Goal: Task Accomplishment & Management: Manage account settings

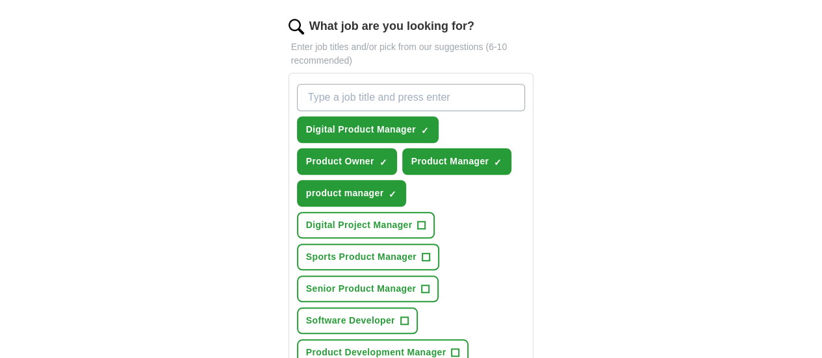
scroll to position [455, 0]
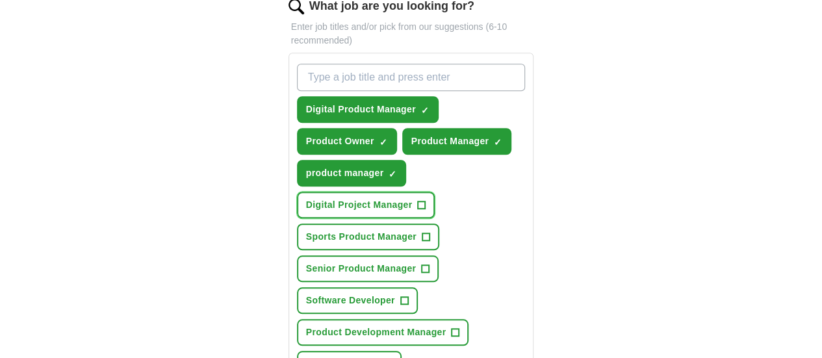
click at [418, 200] on span "+" at bounding box center [422, 205] width 8 height 10
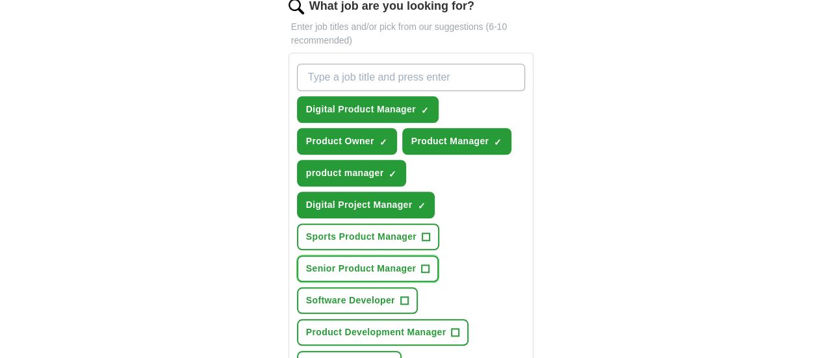
click at [422, 264] on span "+" at bounding box center [426, 269] width 8 height 10
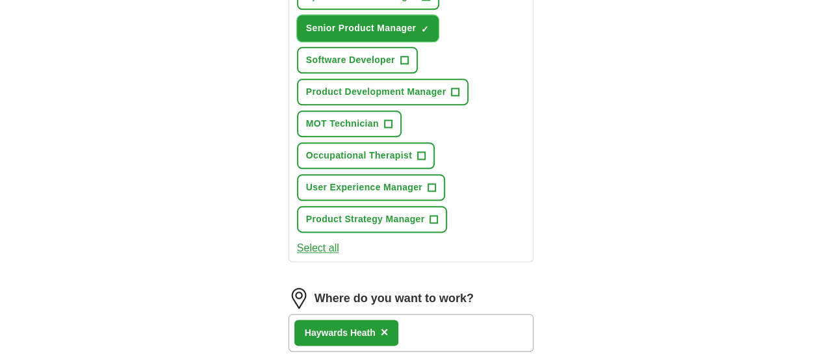
scroll to position [715, 0]
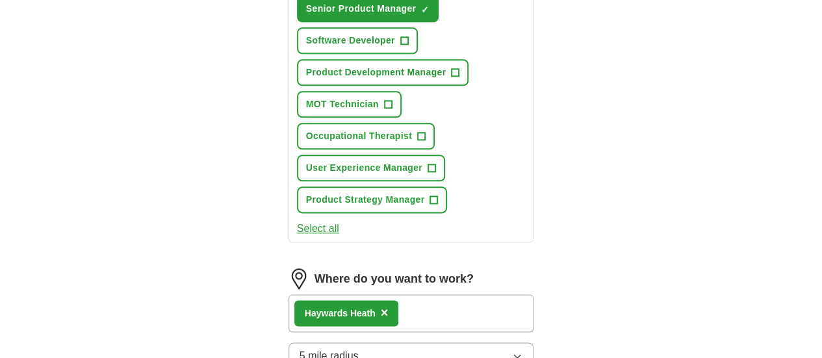
click at [338, 343] on button "5 mile radius" at bounding box center [412, 356] width 246 height 27
click at [578, 148] on div "**********" at bounding box center [411, 11] width 333 height 1228
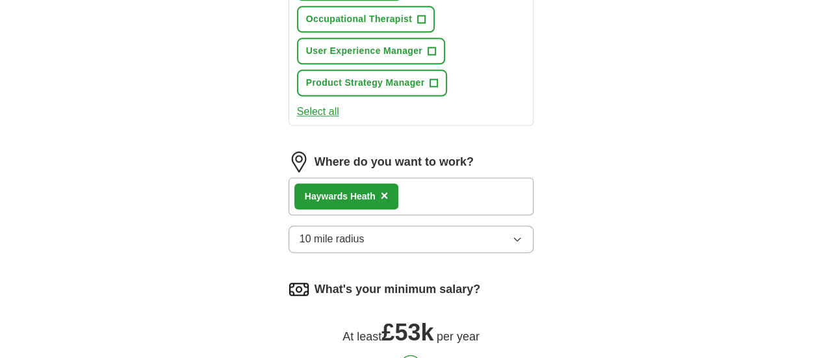
scroll to position [845, 0]
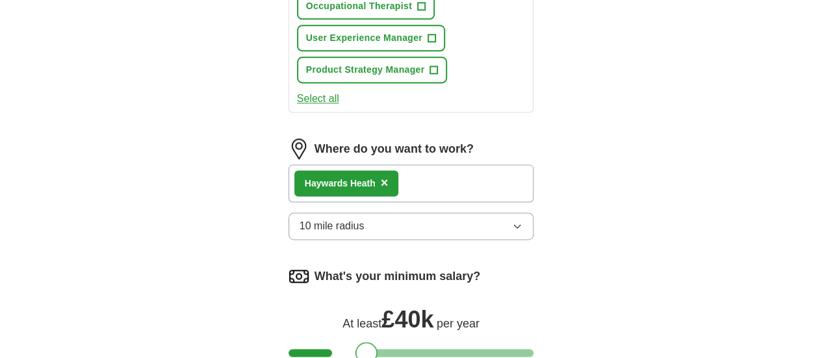
drag, startPoint x: 388, startPoint y: 194, endPoint x: 344, endPoint y: 193, distance: 44.2
click at [356, 342] on div at bounding box center [367, 353] width 22 height 22
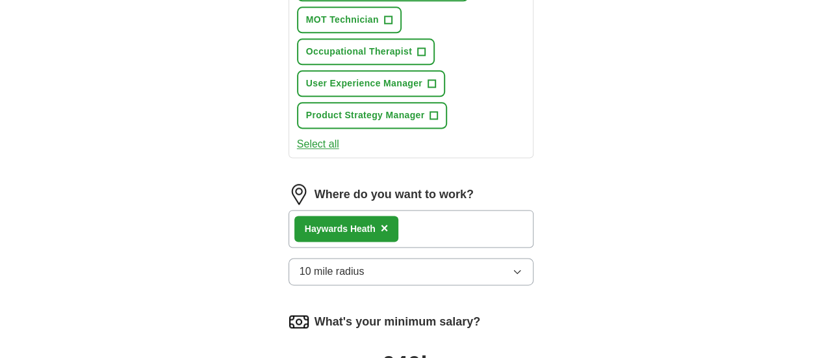
scroll to position [780, 0]
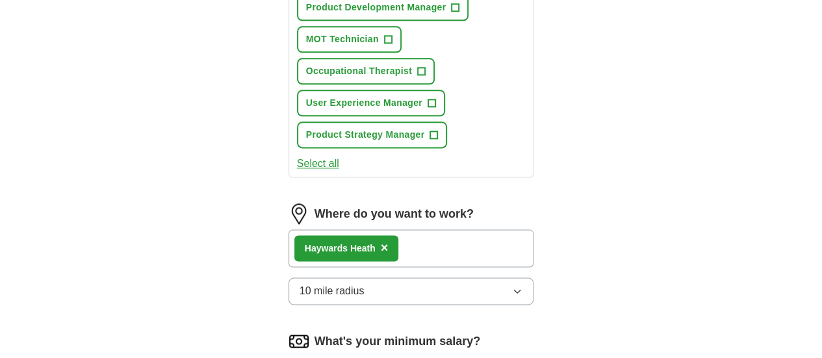
click at [381, 241] on span "×" at bounding box center [385, 248] width 8 height 14
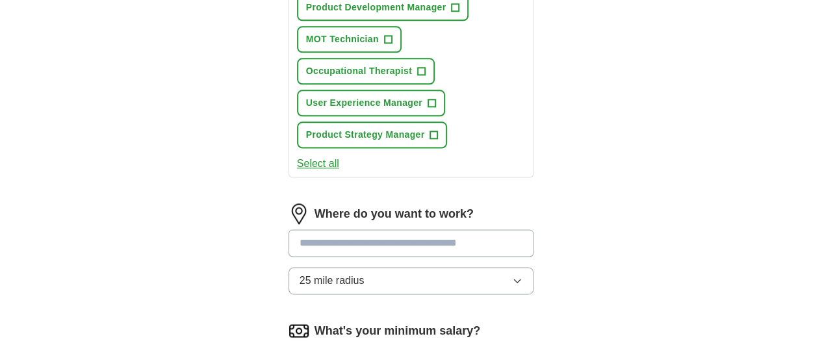
click at [346, 230] on input at bounding box center [412, 243] width 246 height 27
type input "******"
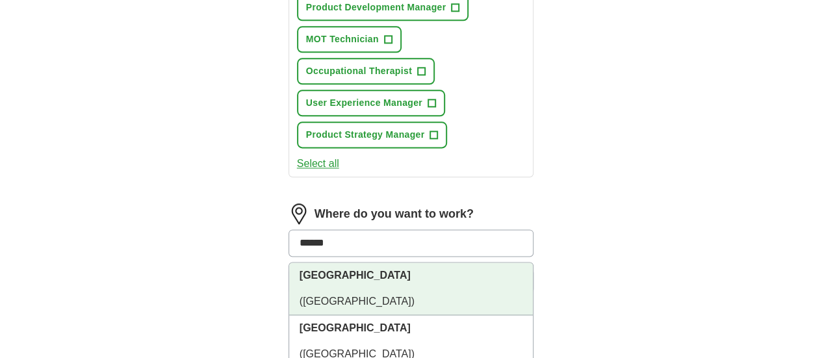
click at [329, 296] on span "([GEOGRAPHIC_DATA])" at bounding box center [357, 301] width 115 height 11
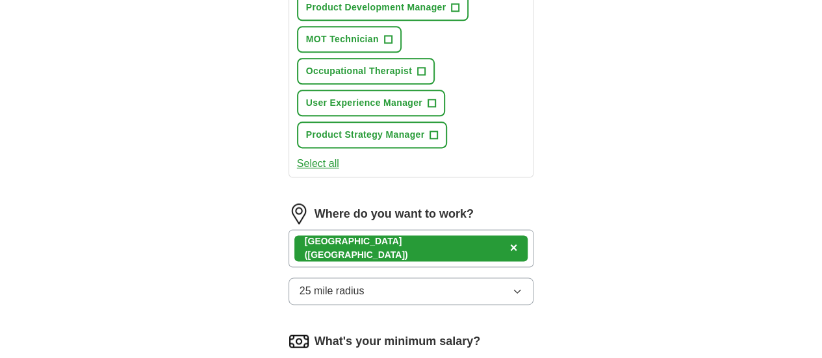
click at [300, 283] on span "25 mile radius" at bounding box center [332, 291] width 65 height 16
click at [300, 283] on span "10 mile radius" at bounding box center [332, 291] width 65 height 16
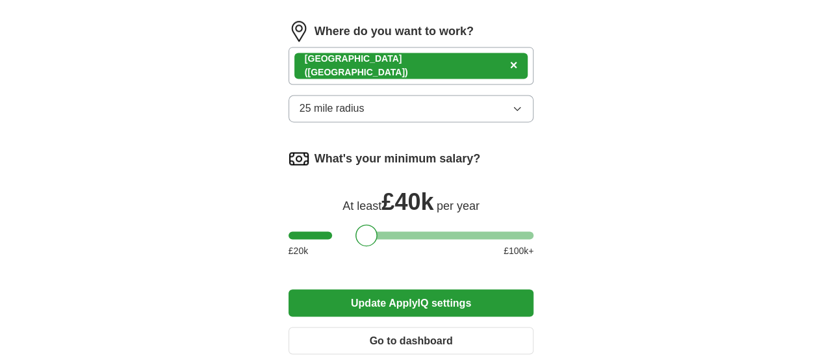
scroll to position [966, 0]
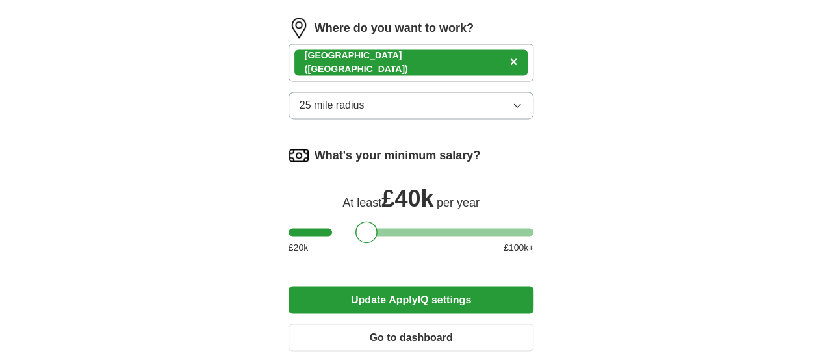
click at [420, 286] on button "Update ApplyIQ settings" at bounding box center [412, 299] width 246 height 27
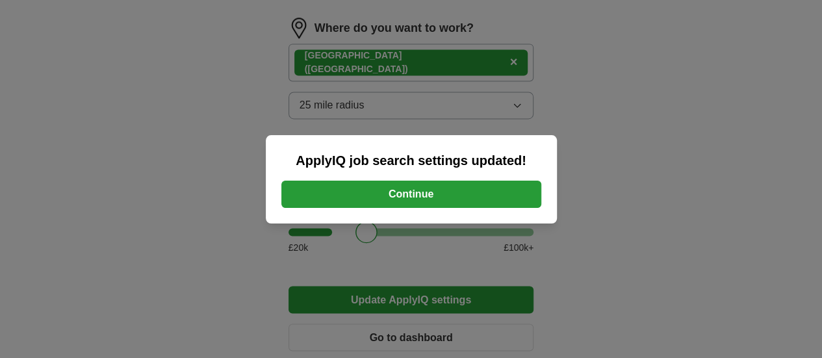
click at [406, 201] on button "Continue" at bounding box center [412, 194] width 260 height 27
